Goal: Task Accomplishment & Management: Manage account settings

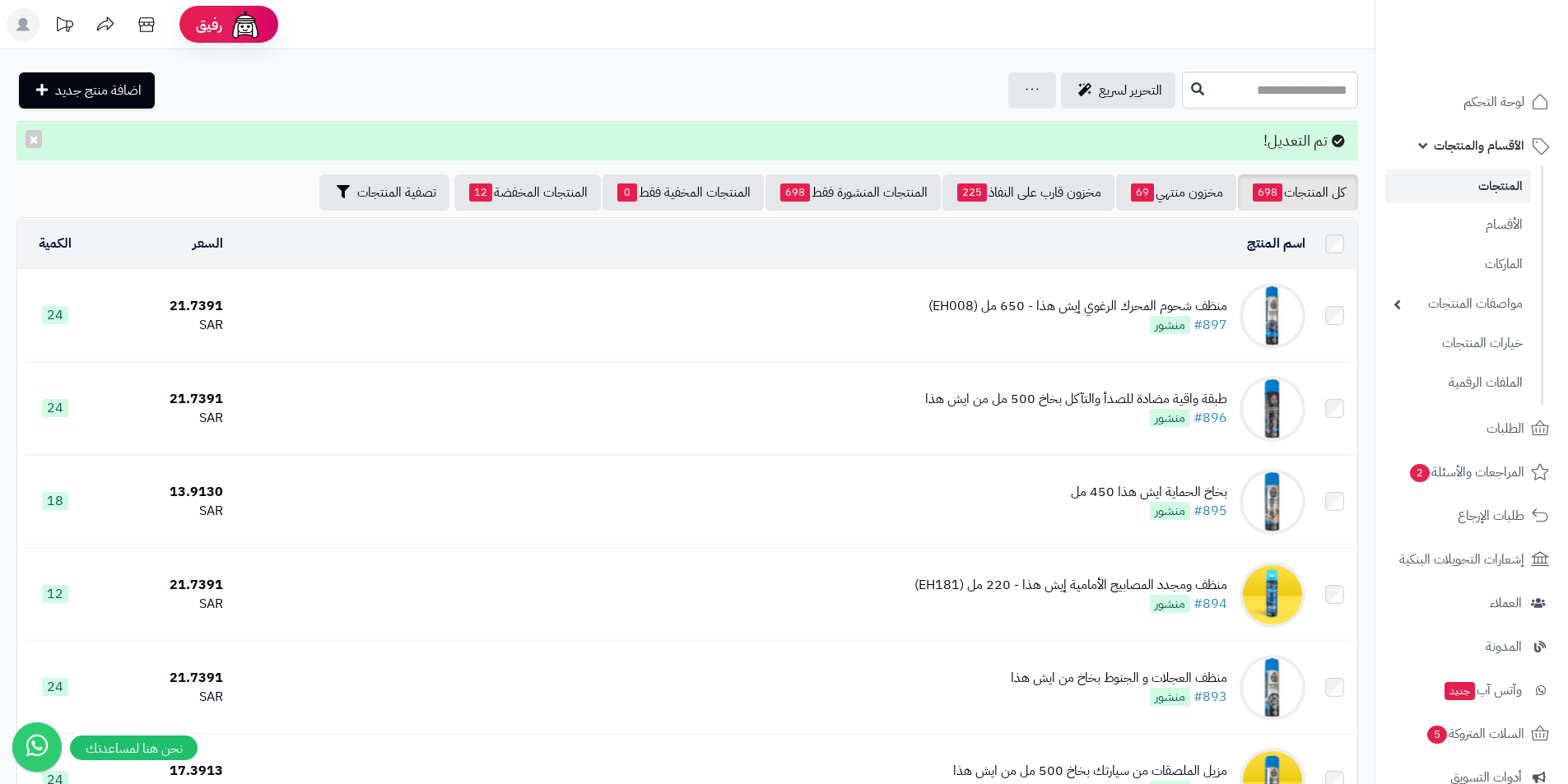
click at [1464, 177] on link "المنتجات" at bounding box center [1458, 186] width 146 height 33
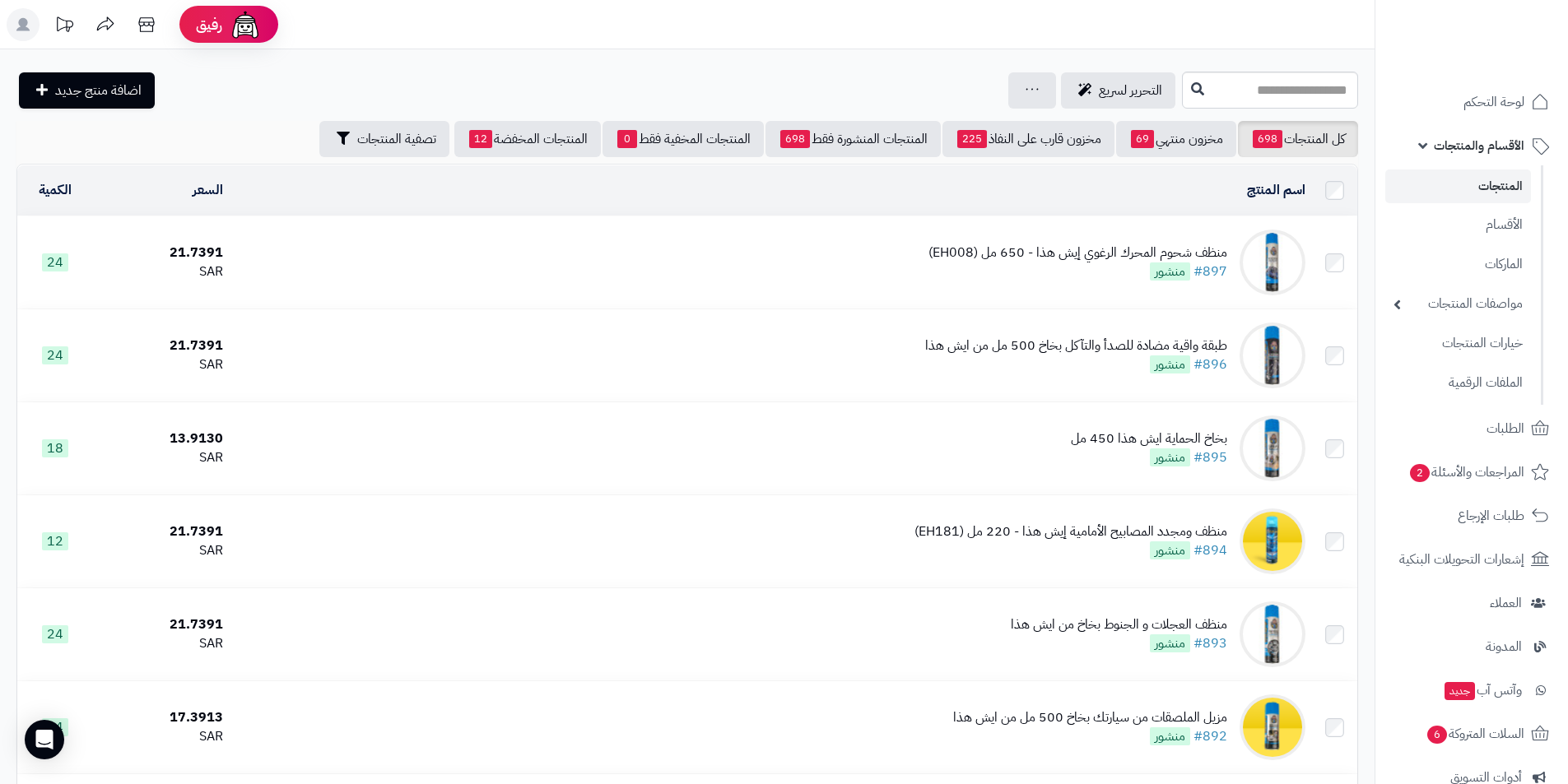
click at [1435, 147] on link "الأقسام والمنتجات" at bounding box center [1471, 145] width 173 height 40
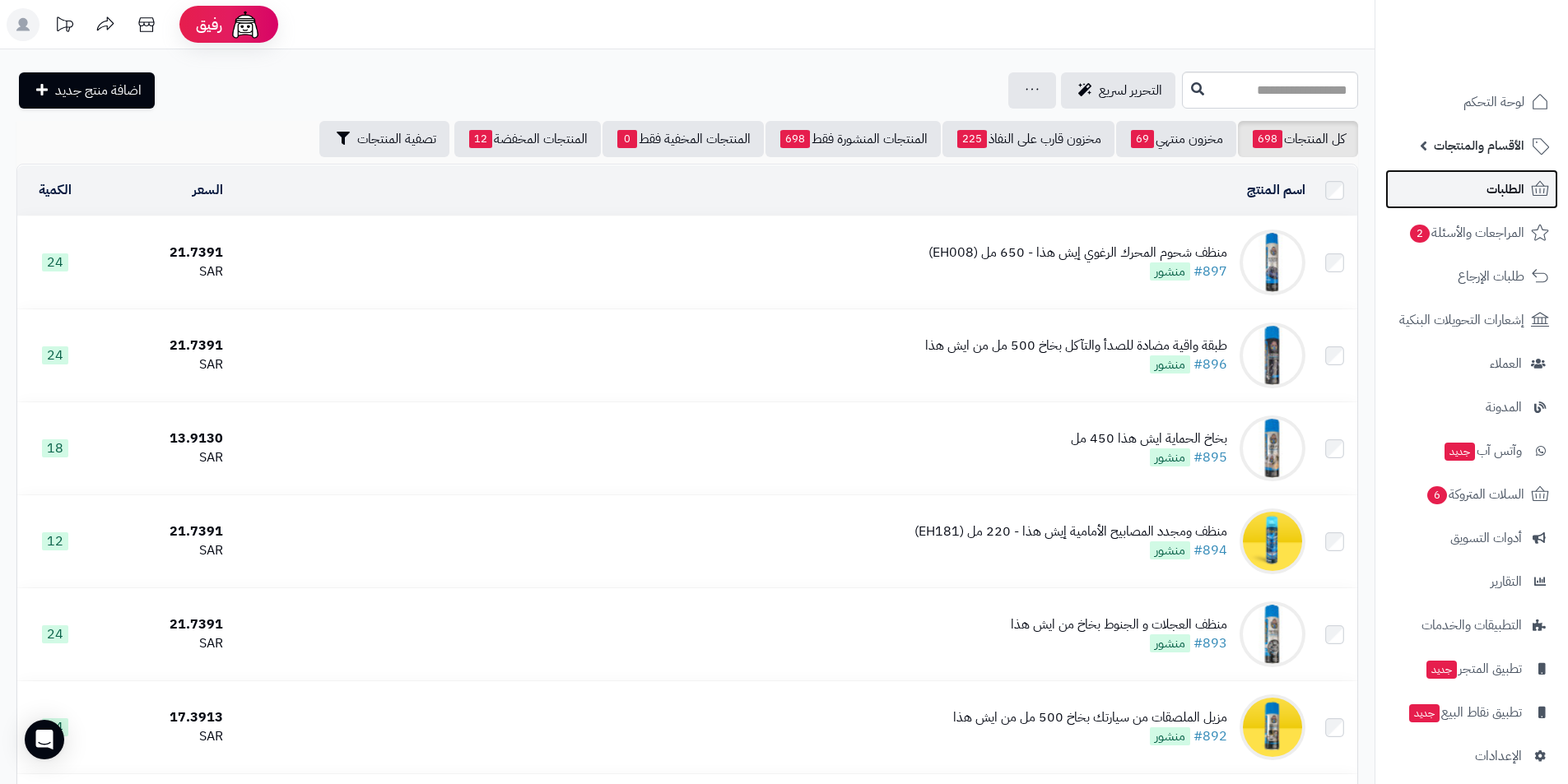
click at [1489, 198] on span "الطلبات" at bounding box center [1505, 190] width 38 height 23
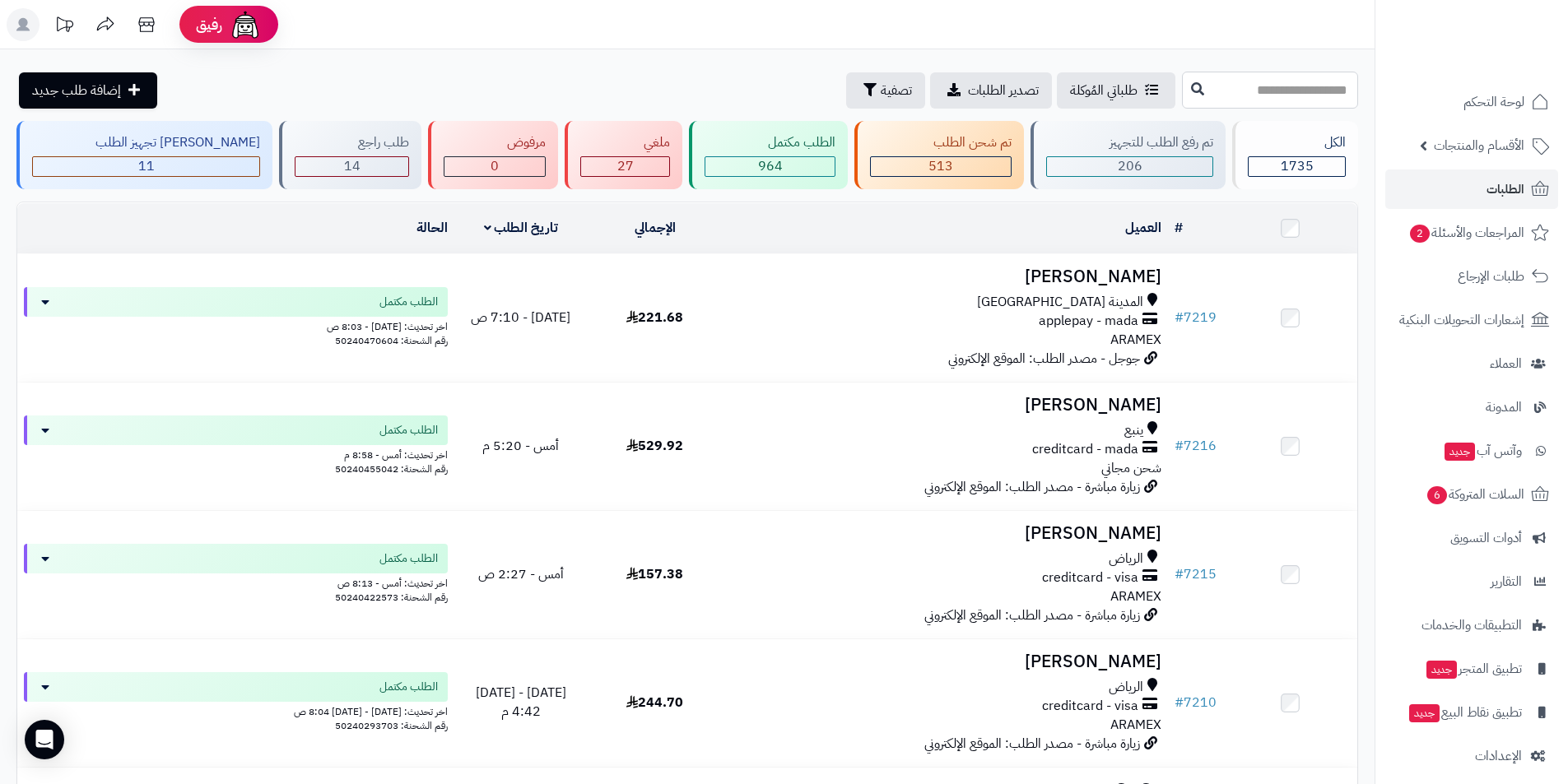
click at [1255, 97] on input "text" at bounding box center [1270, 90] width 176 height 37
type input "****"
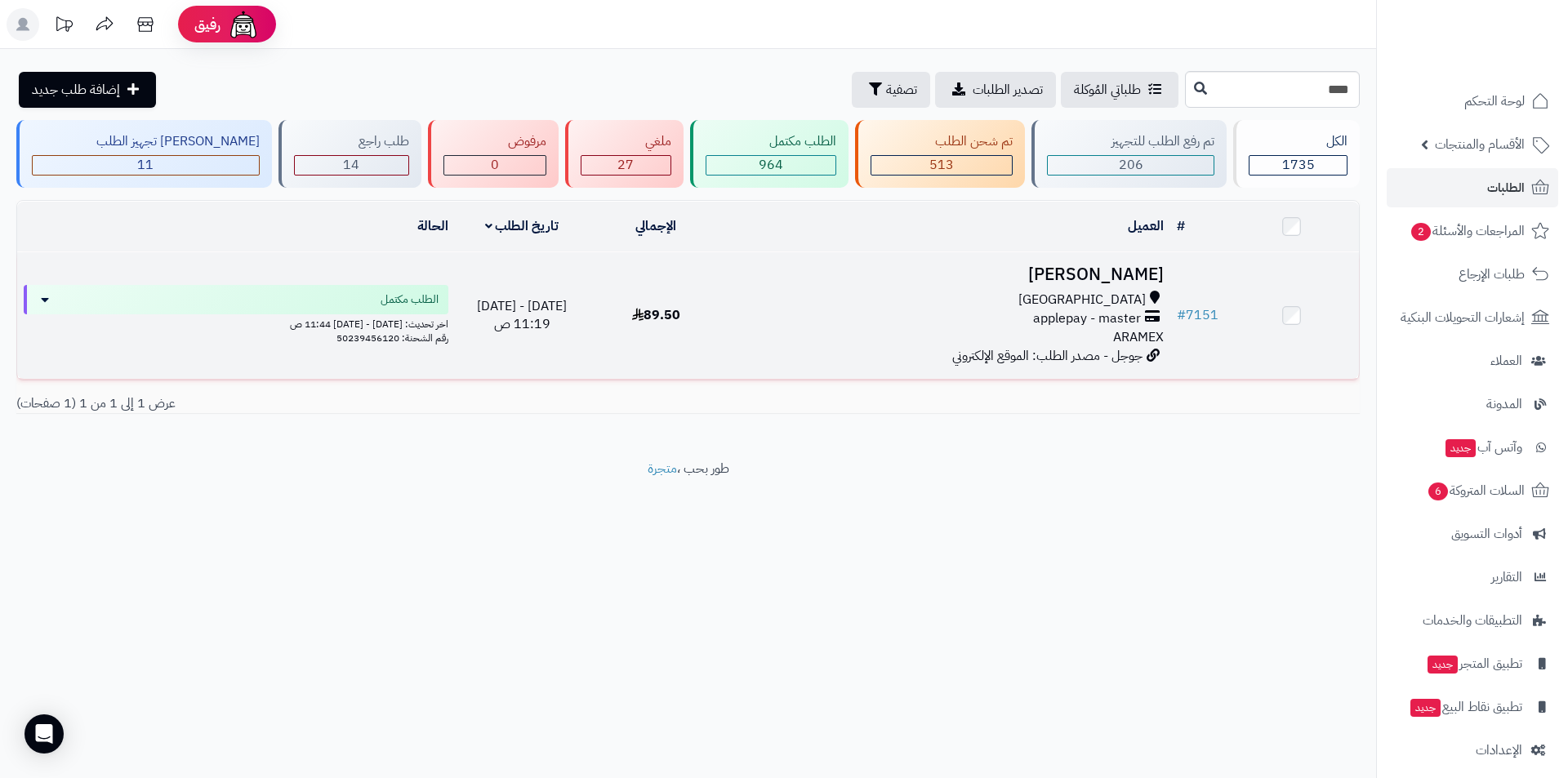
click at [1090, 281] on h3 "[PERSON_NAME]" at bounding box center [947, 275] width 434 height 19
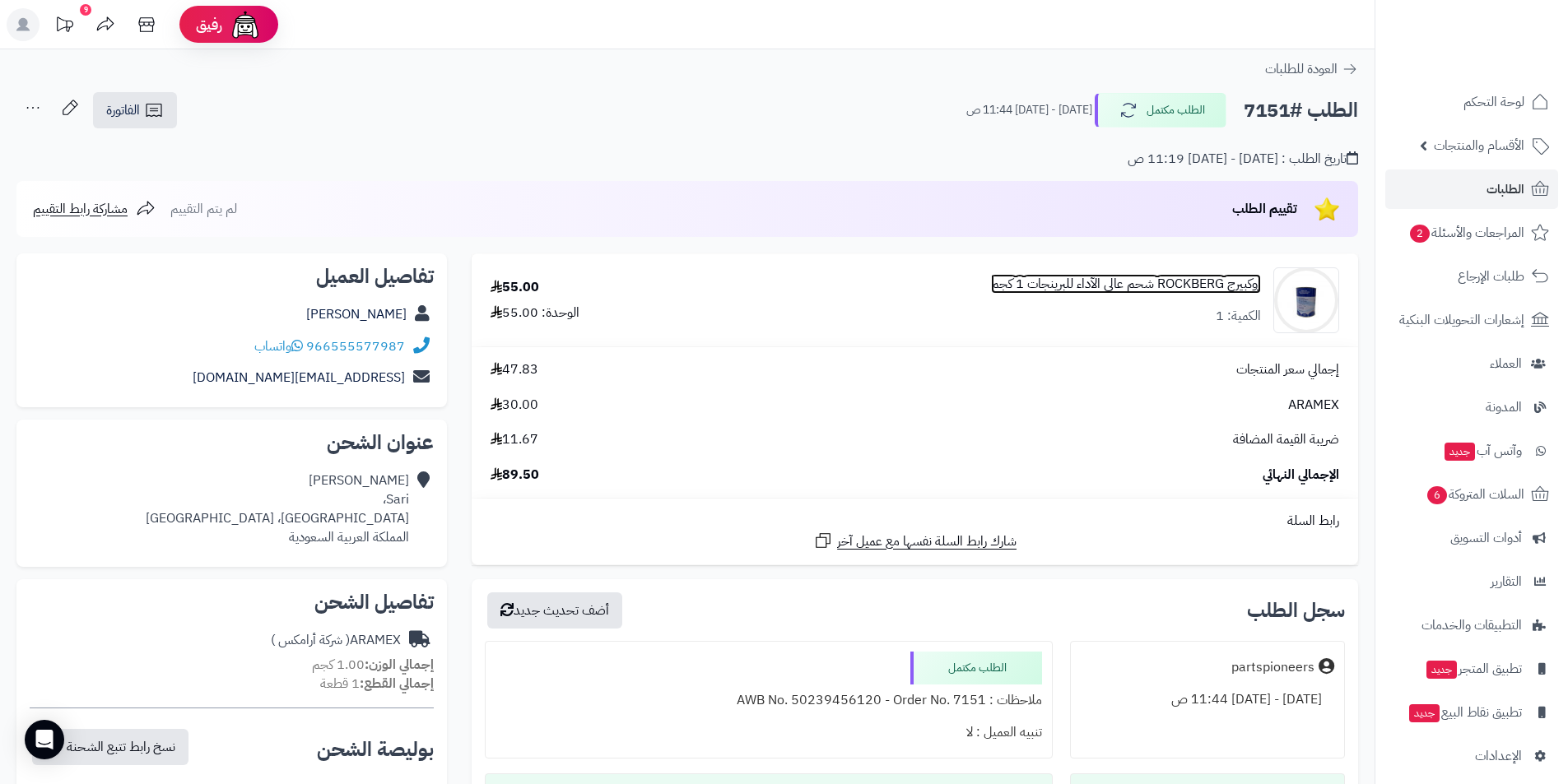
click at [1024, 293] on link "روكبيرج ROCKBERG شحم عالي الآداء للبرينجات 1 كجم" at bounding box center [1126, 284] width 270 height 19
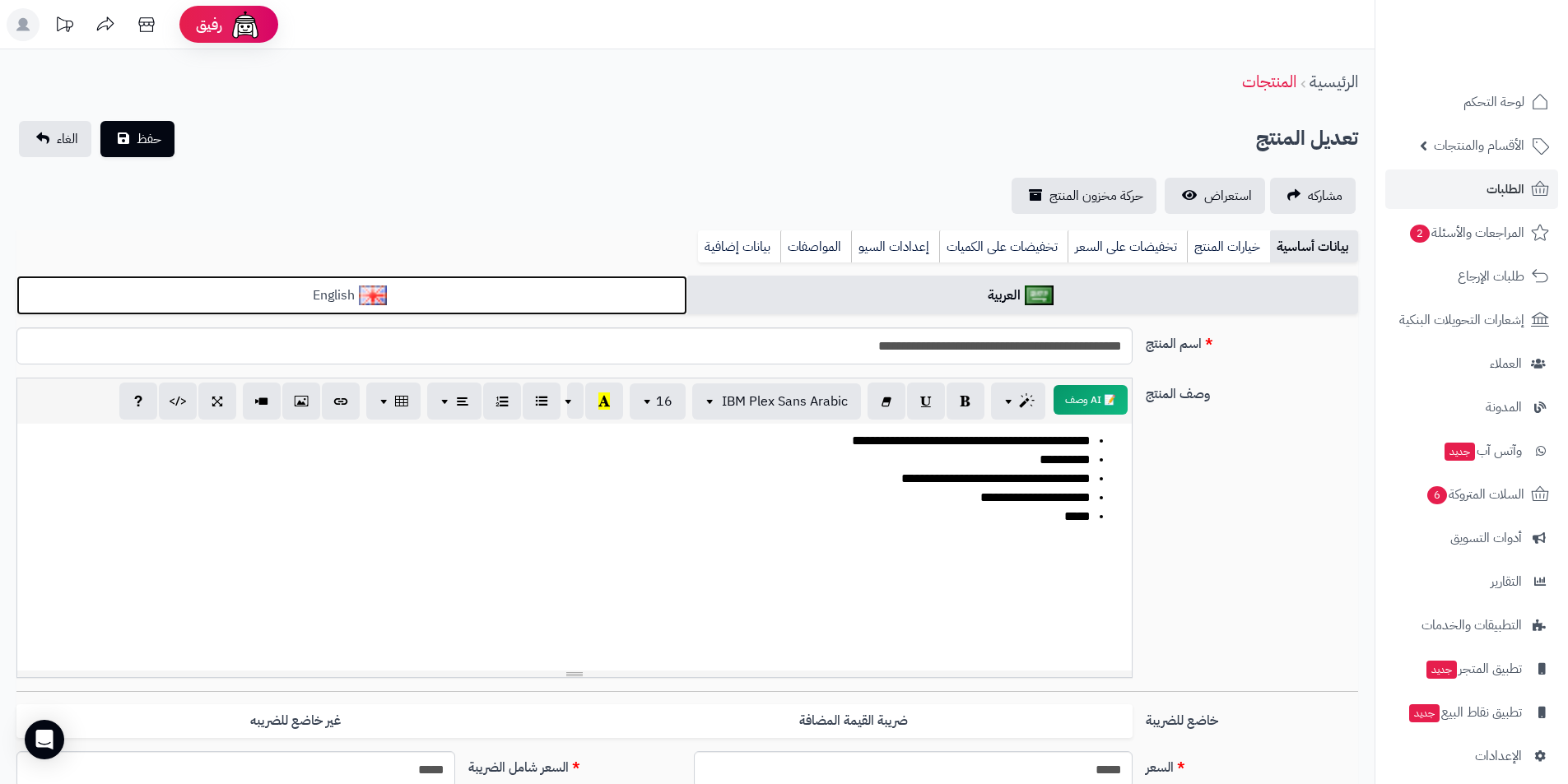
click at [606, 288] on link "English" at bounding box center [352, 296] width 671 height 40
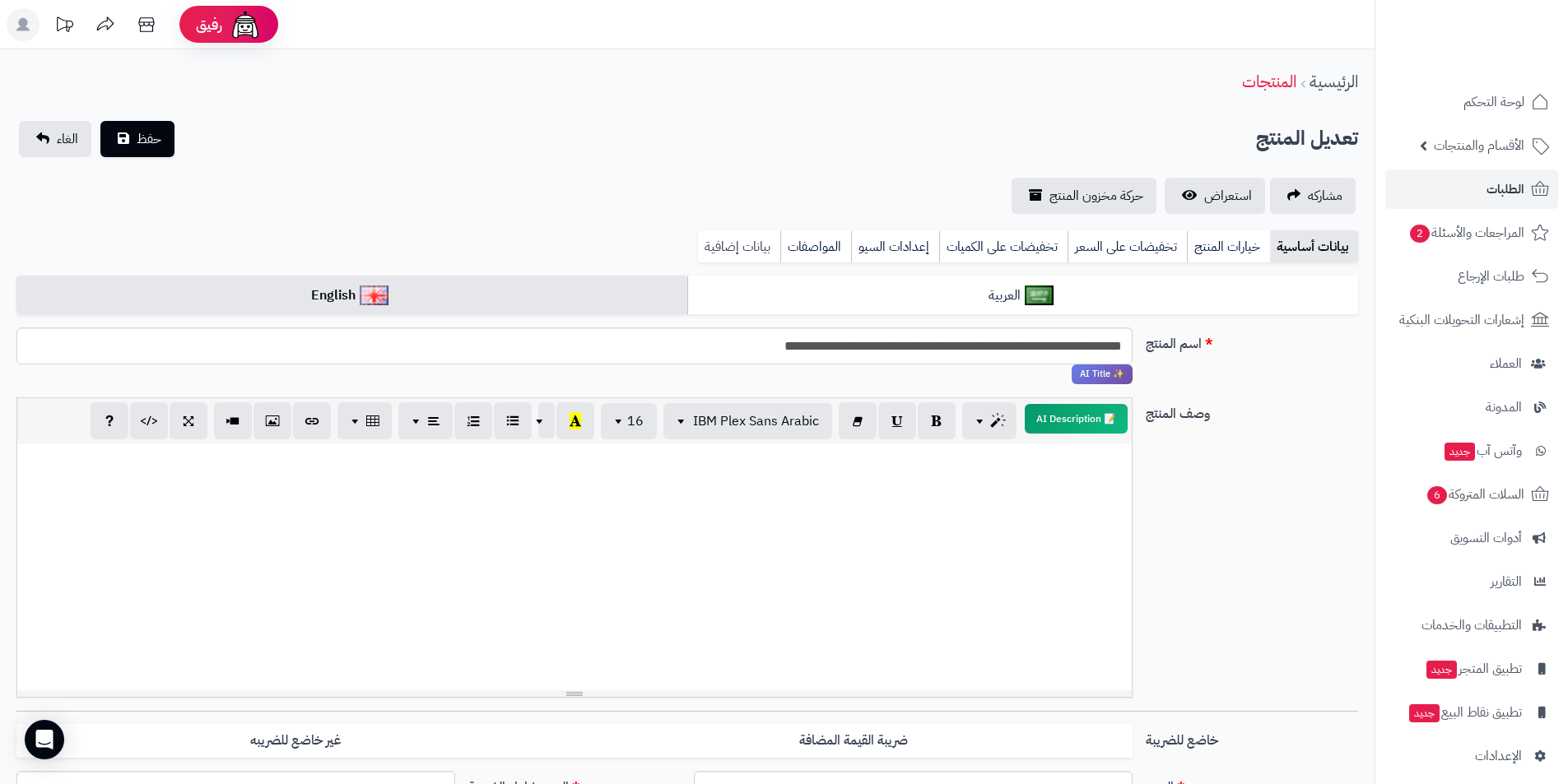
click at [713, 254] on link "بيانات إضافية" at bounding box center [739, 248] width 83 height 33
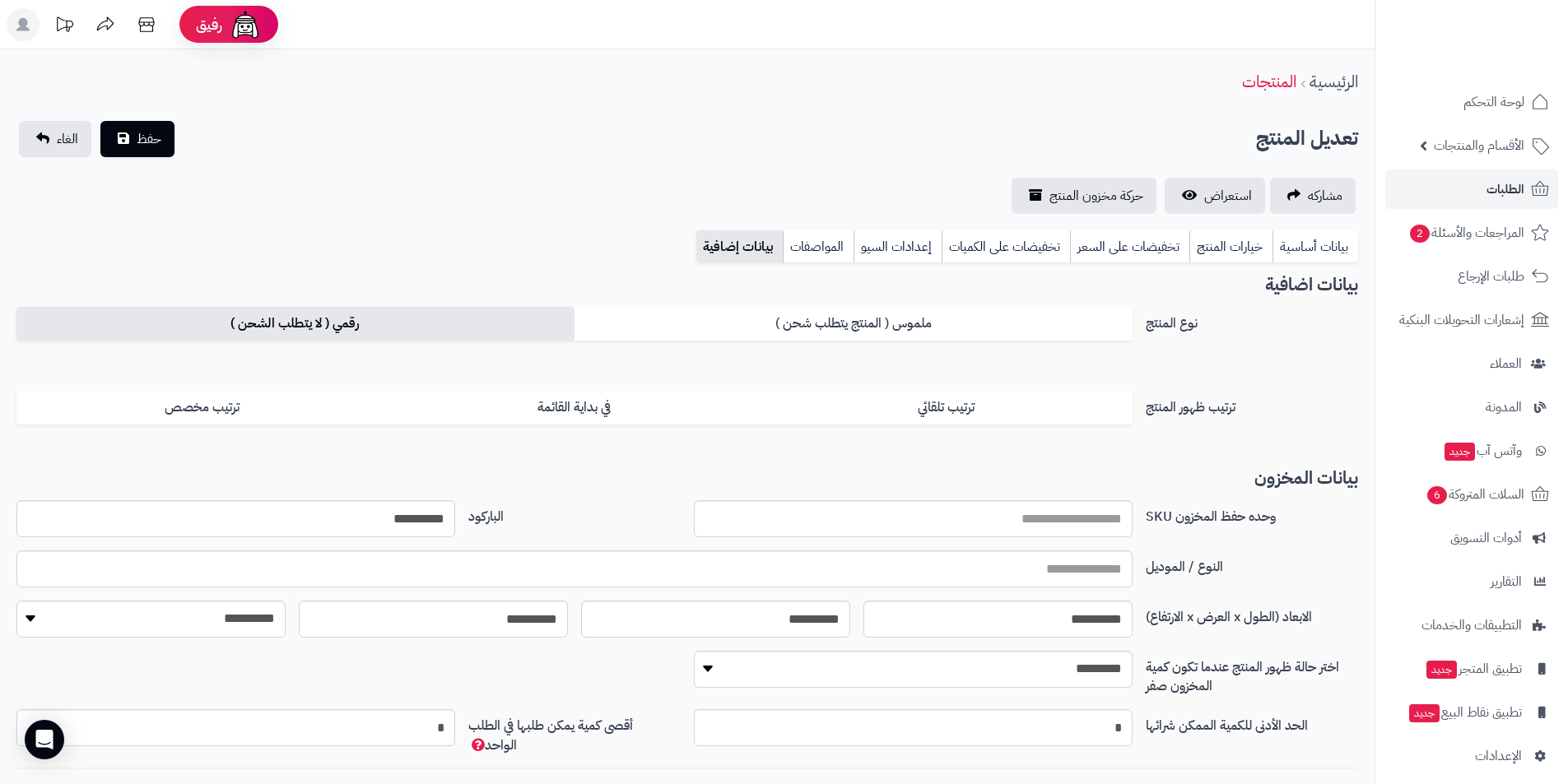
click at [409, 326] on label "رقمي ( لا يتطلب الشحن )" at bounding box center [296, 324] width 558 height 33
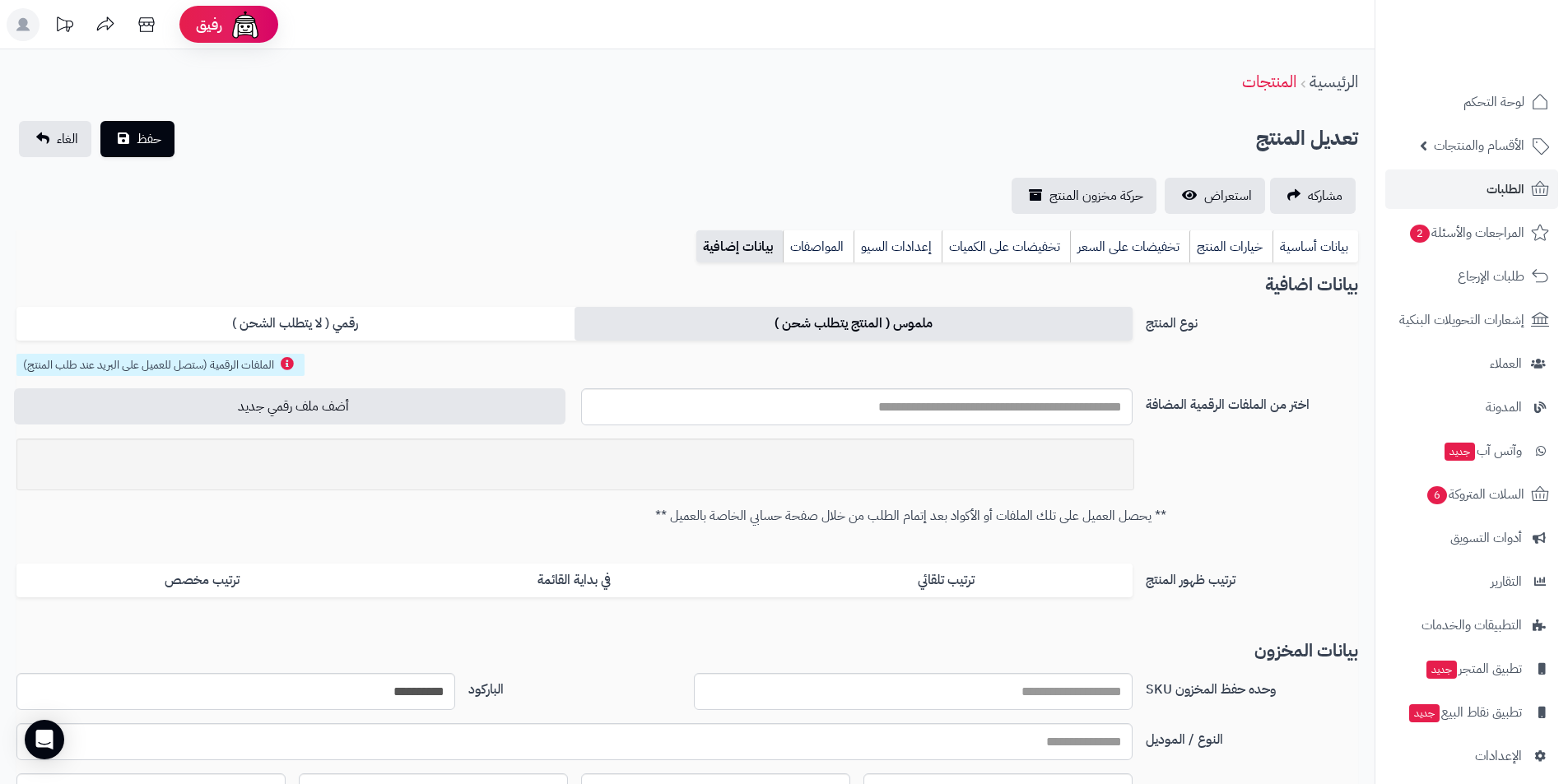
click at [710, 331] on label "ملموس ( المنتج يتطلب شحن )" at bounding box center [853, 324] width 558 height 33
